Goal: Navigation & Orientation: Find specific page/section

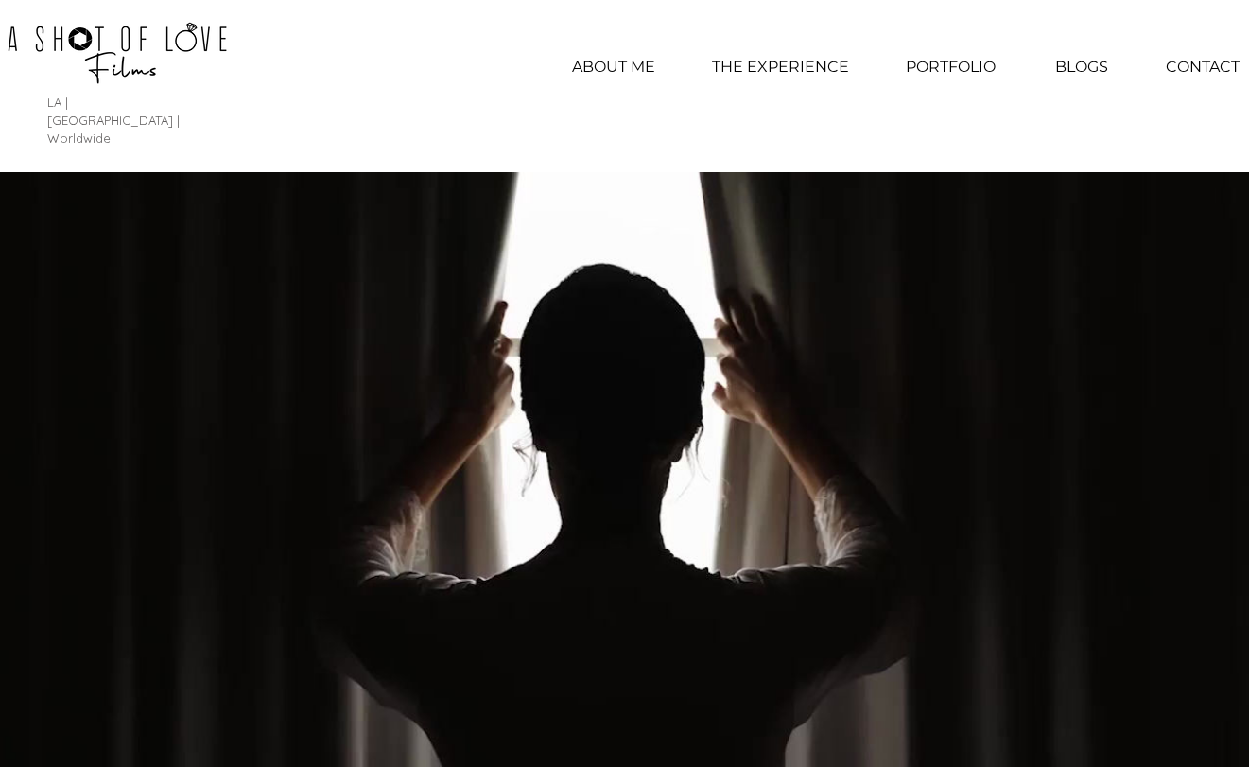
click at [954, 71] on p "PORTFOLIO" at bounding box center [950, 66] width 109 height 47
click at [958, 61] on p "PORTFOLIO" at bounding box center [950, 66] width 109 height 47
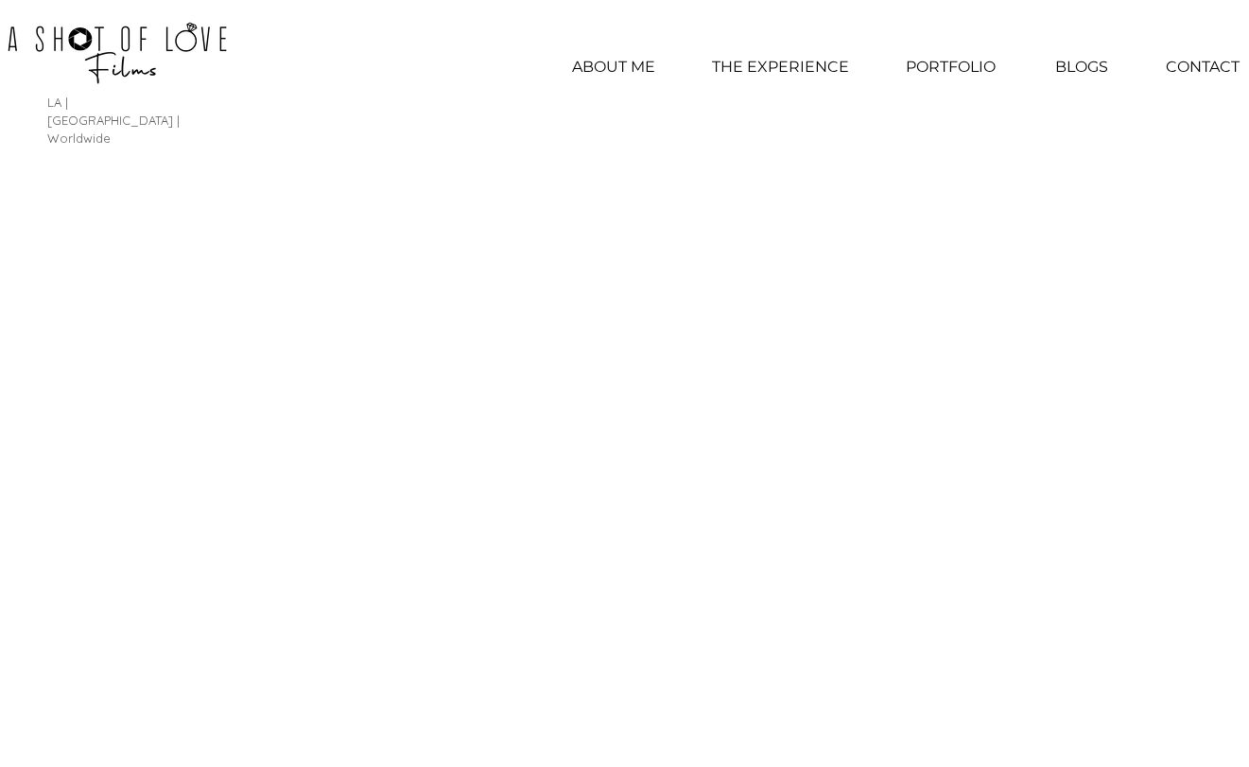
click at [950, 67] on p "PORTFOLIO" at bounding box center [950, 66] width 109 height 47
click at [951, 73] on p "PORTFOLIO" at bounding box center [950, 66] width 109 height 47
click at [951, 66] on p "PORTFOLIO" at bounding box center [950, 66] width 109 height 47
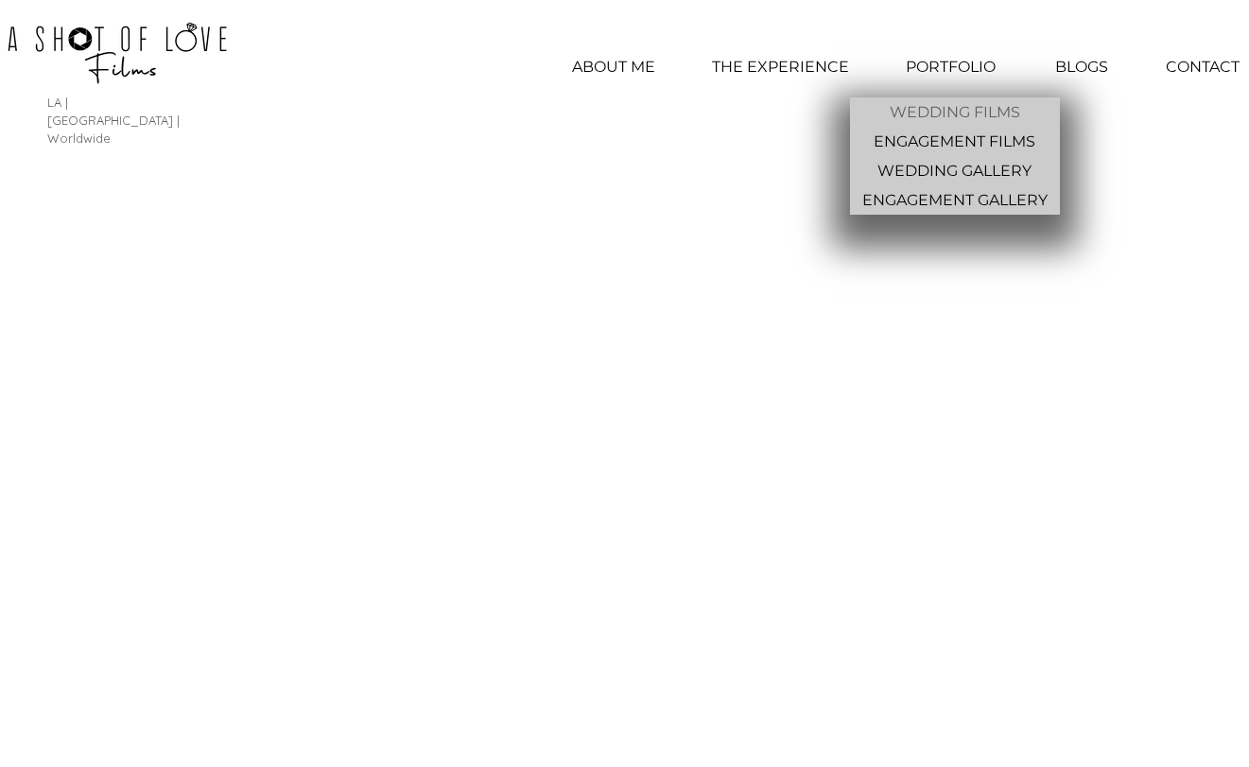
click at [975, 113] on p "WEDDING FILMS" at bounding box center [955, 111] width 146 height 29
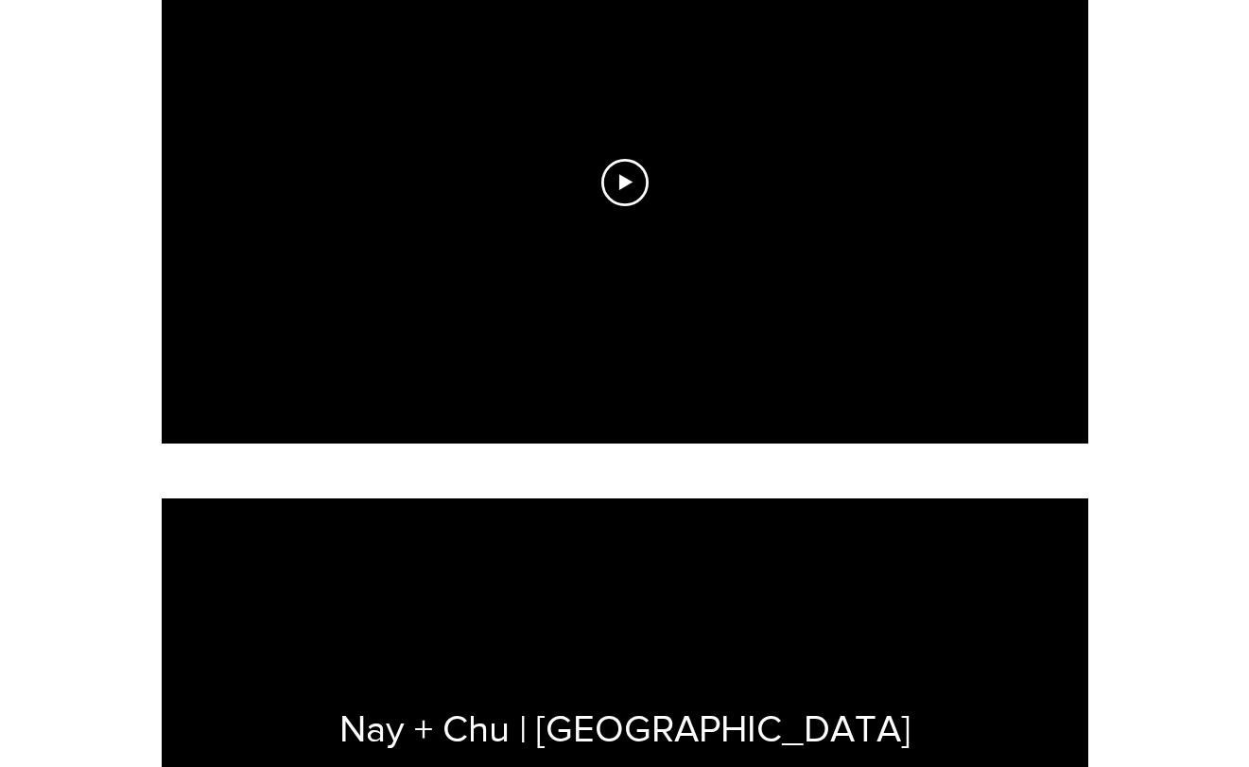
scroll to position [2115, 0]
